Goal: Task Accomplishment & Management: Use online tool/utility

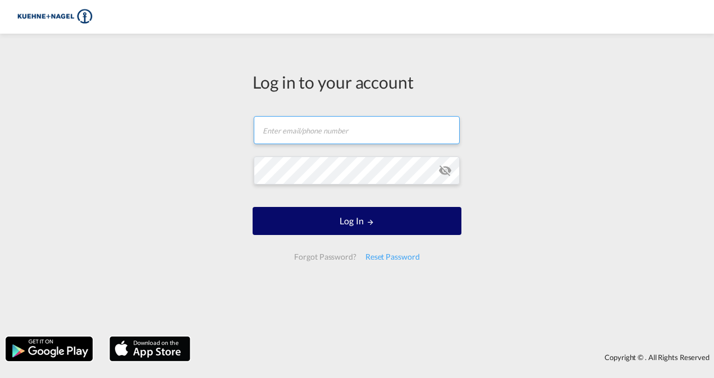
type input "[EMAIL_ADDRESS][PERSON_NAME][PERSON_NAME][DOMAIN_NAME]"
click at [363, 217] on button "Log In" at bounding box center [357, 221] width 209 height 28
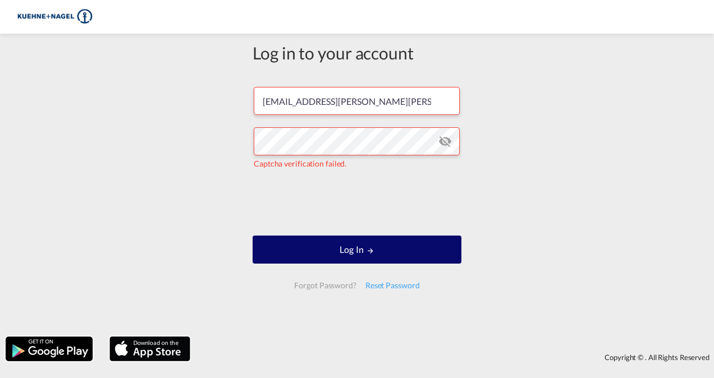
click at [367, 254] on md-icon "LOGIN" at bounding box center [371, 251] width 8 height 8
